Goal: Information Seeking & Learning: Understand process/instructions

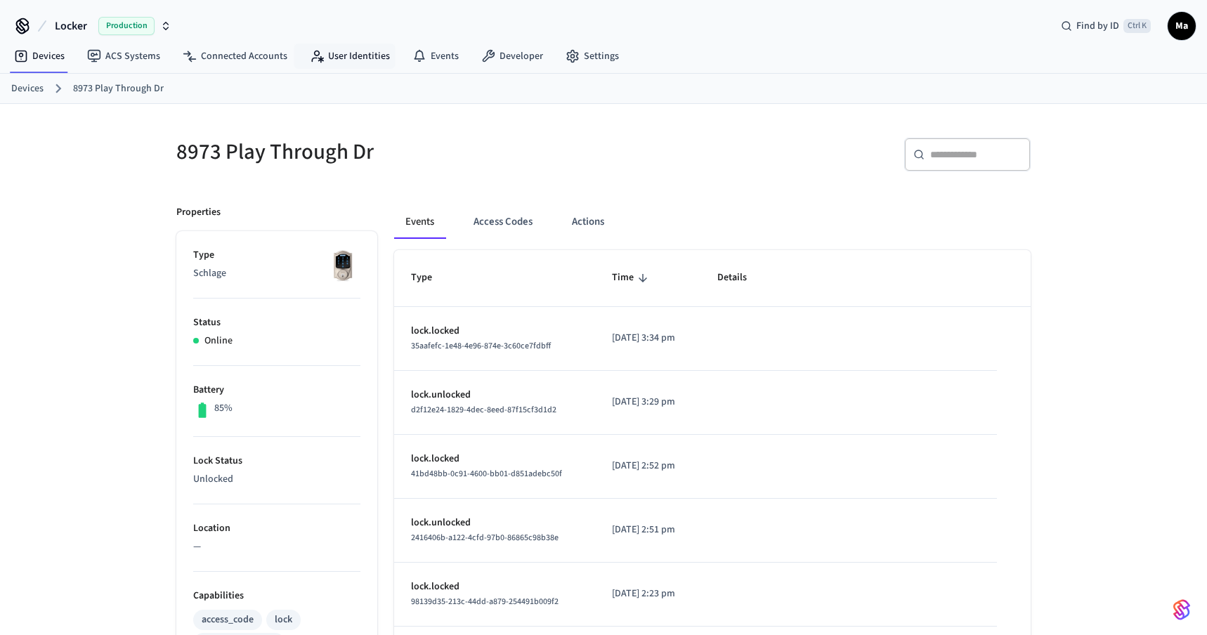
click at [335, 72] on nav "Devices ACS Systems Connected Accounts User Identities Events Developer Settings" at bounding box center [317, 57] width 628 height 32
click at [258, 59] on link "Connected Accounts" at bounding box center [234, 56] width 127 height 25
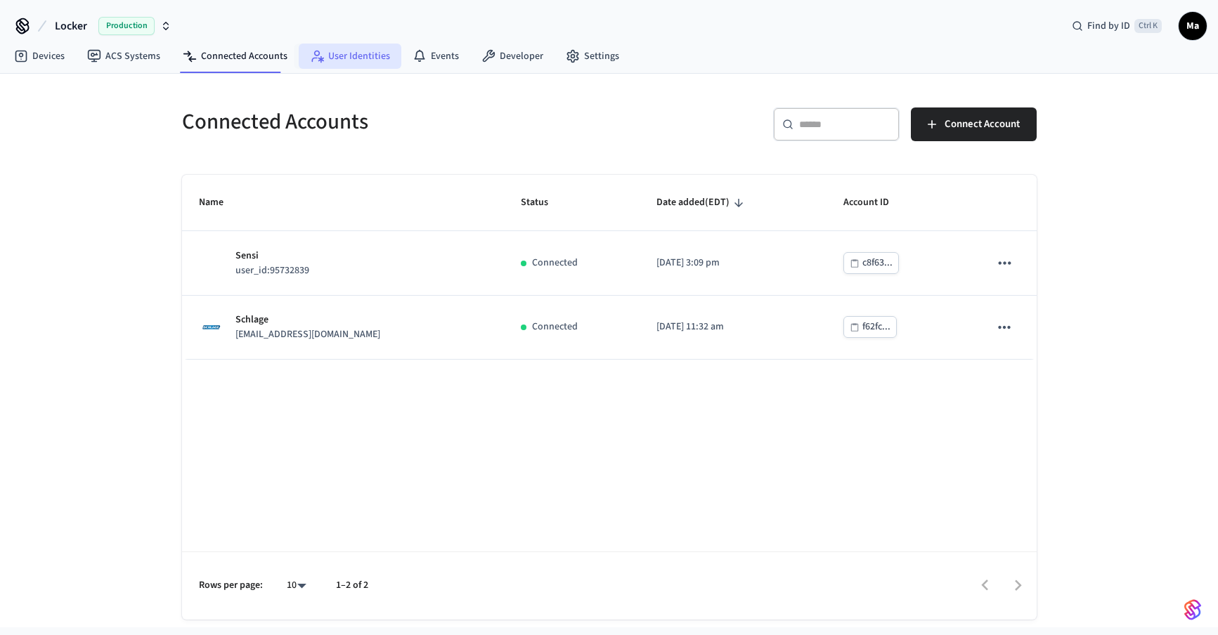
click at [337, 53] on link "User Identities" at bounding box center [350, 56] width 103 height 25
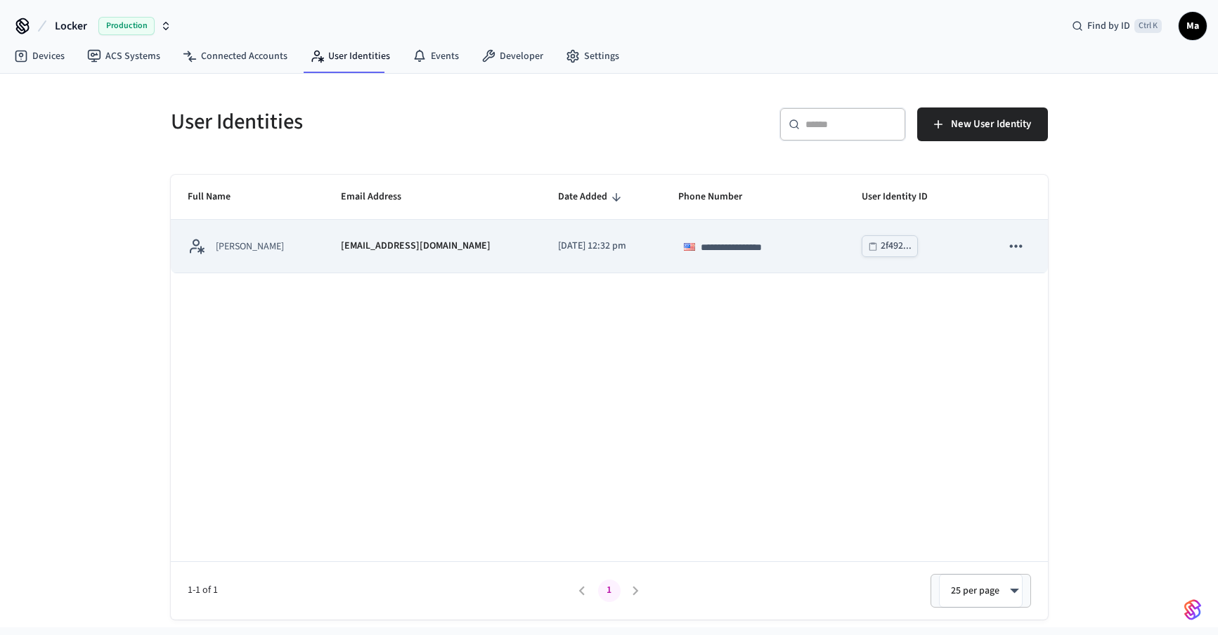
click at [1020, 250] on icon "sticky table" at bounding box center [1015, 246] width 18 height 18
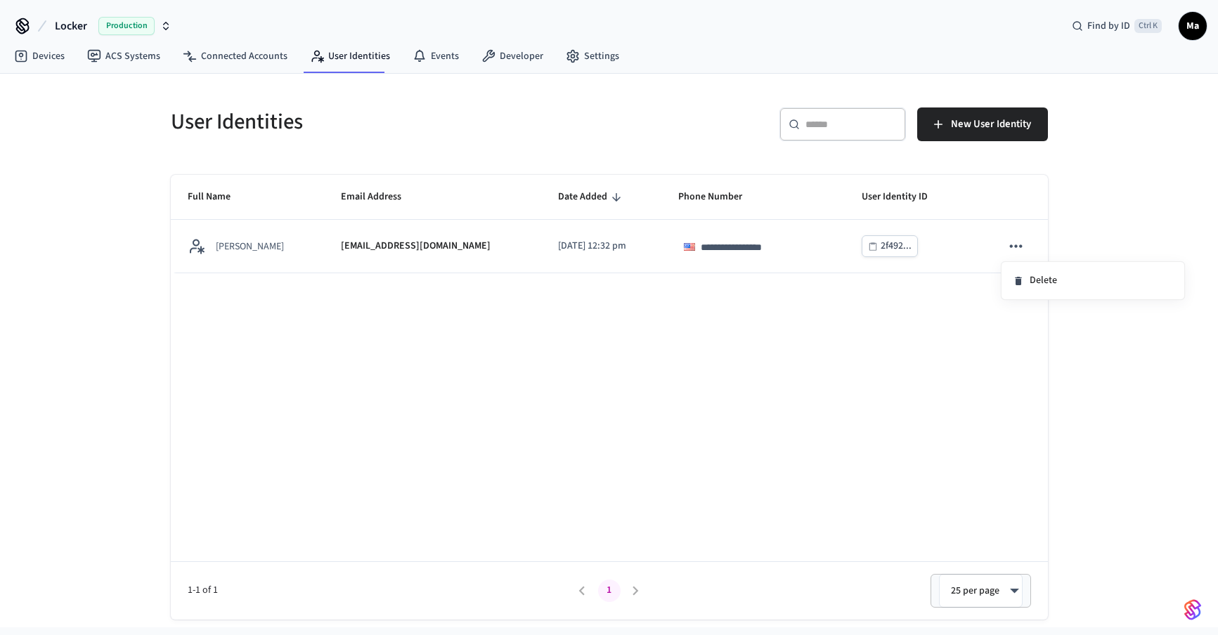
click at [919, 370] on div at bounding box center [609, 317] width 1218 height 635
click at [512, 57] on link "Developer" at bounding box center [512, 56] width 84 height 25
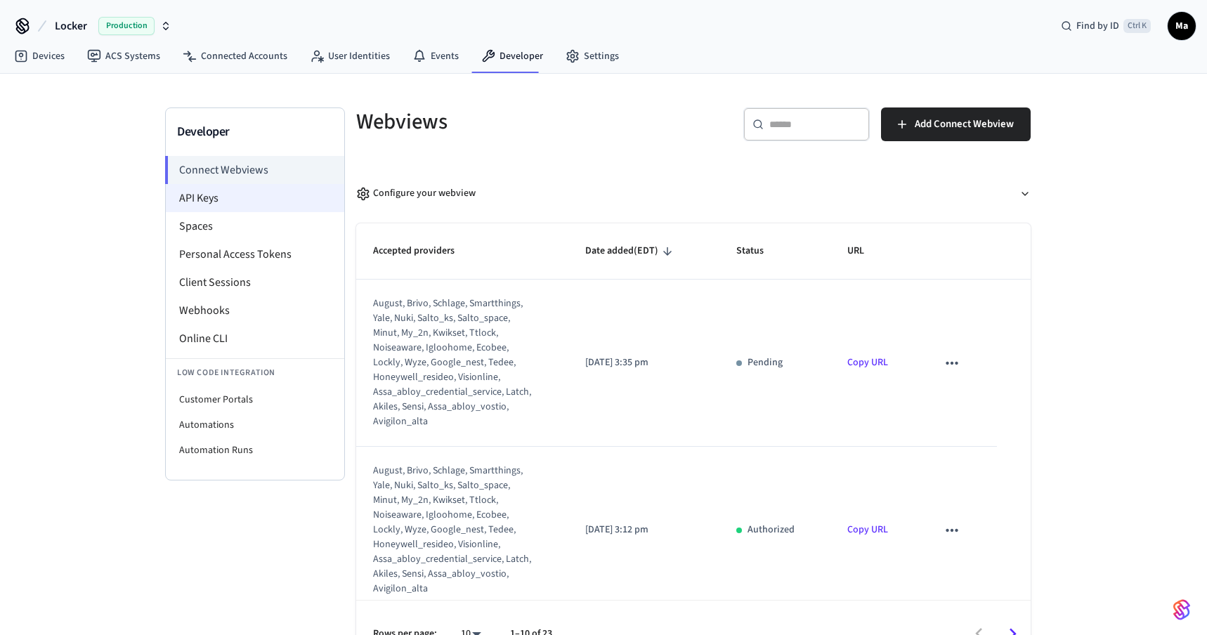
click at [280, 188] on li "API Keys" at bounding box center [255, 198] width 179 height 28
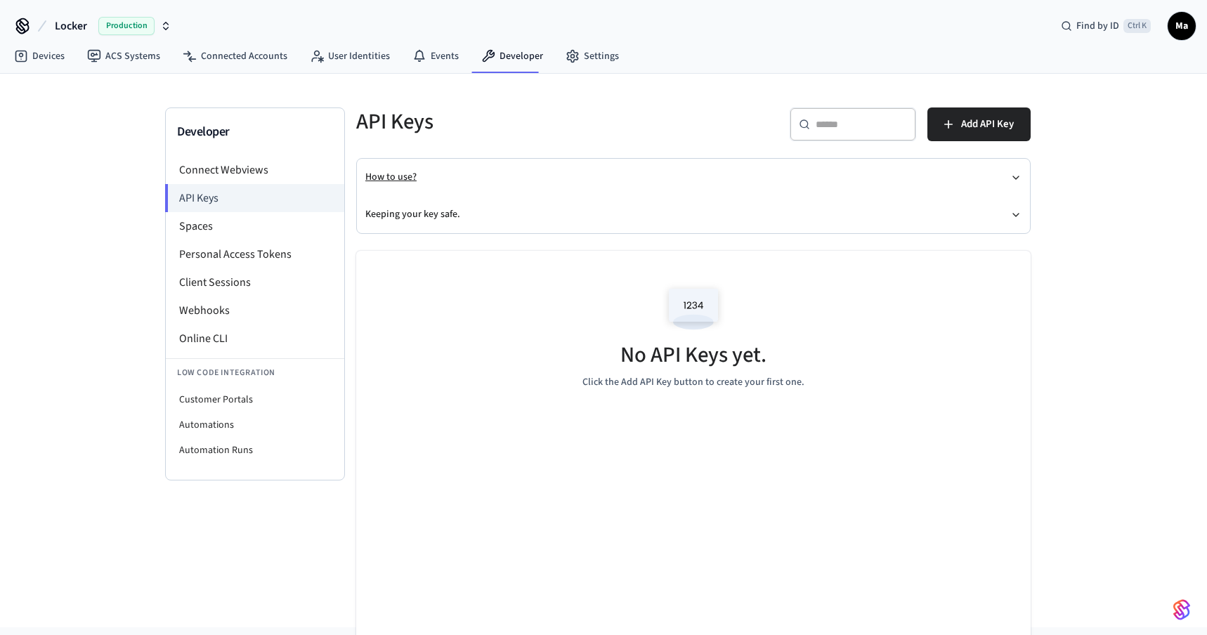
click at [1009, 182] on button "How to use?" at bounding box center [693, 177] width 656 height 37
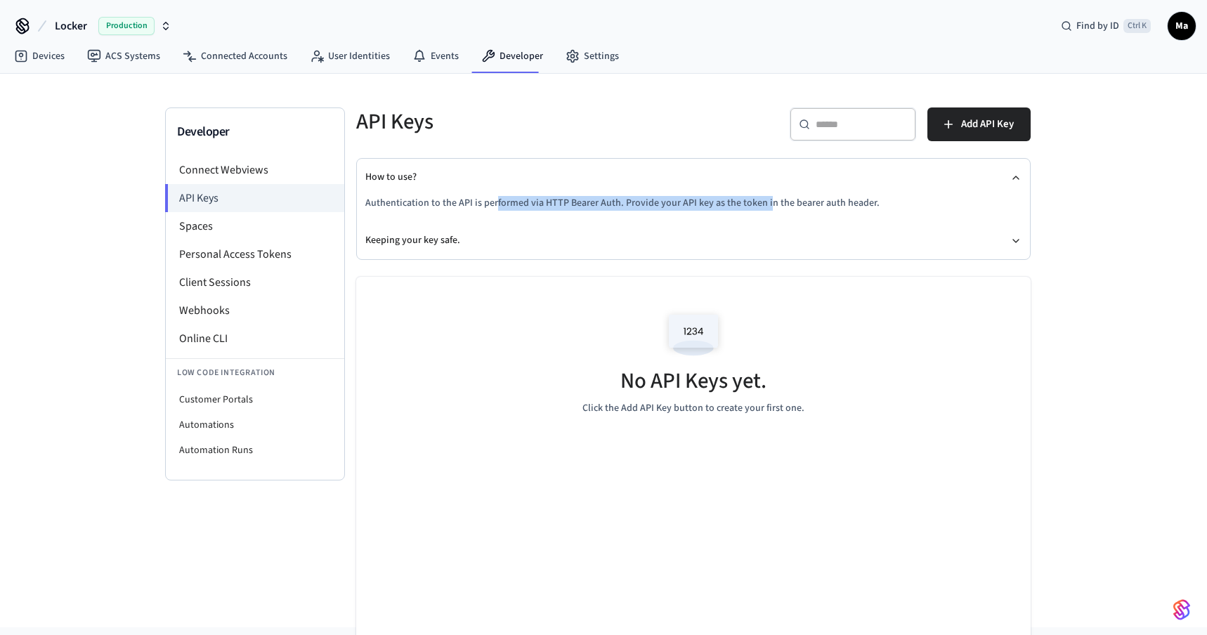
drag, startPoint x: 497, startPoint y: 205, endPoint x: 761, endPoint y: 209, distance: 264.3
click at [761, 209] on p "Authentication to the API is performed via HTTP Bearer Auth. Provide your API k…" at bounding box center [693, 203] width 656 height 15
click at [727, 258] on button "Keeping your key safe." at bounding box center [693, 240] width 656 height 37
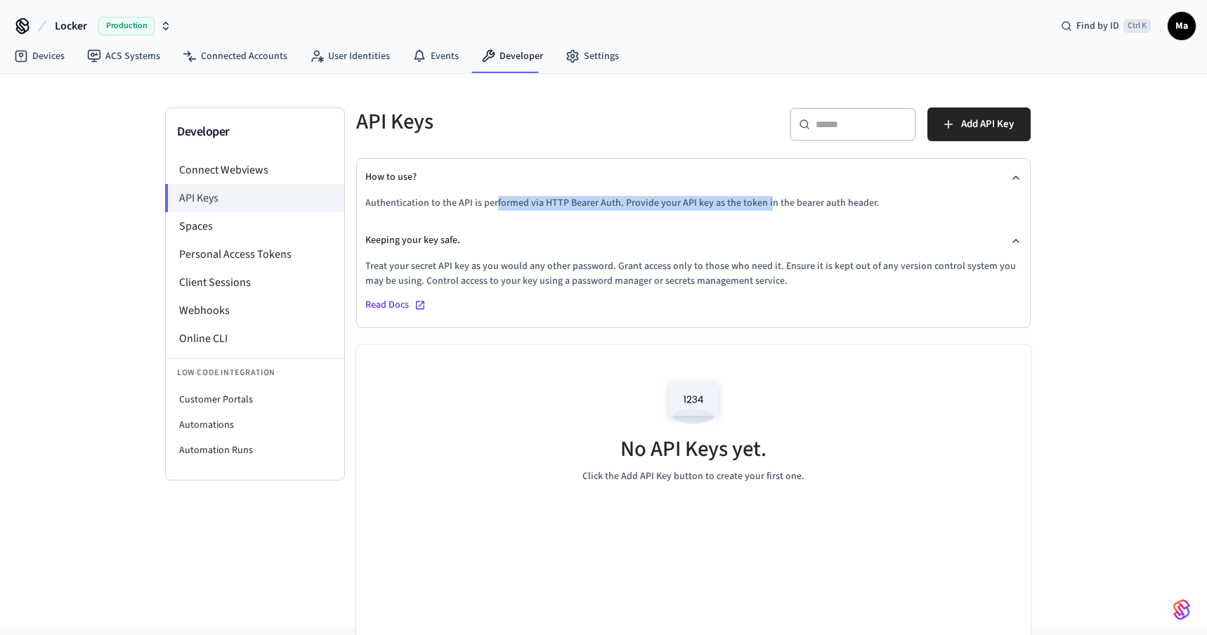
click at [403, 304] on span "Read Docs" at bounding box center [387, 305] width 44 height 15
